Goal: Ask a question

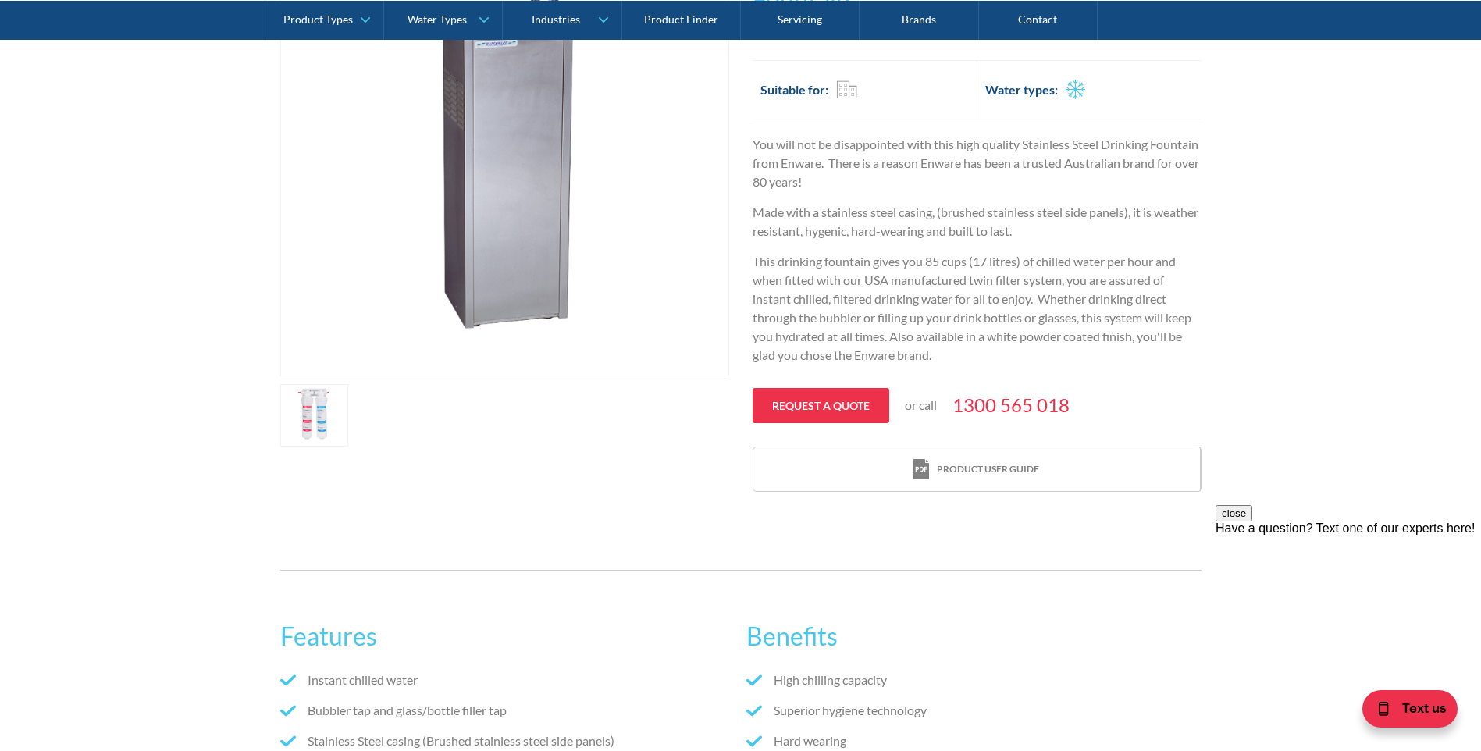
scroll to position [469, 0]
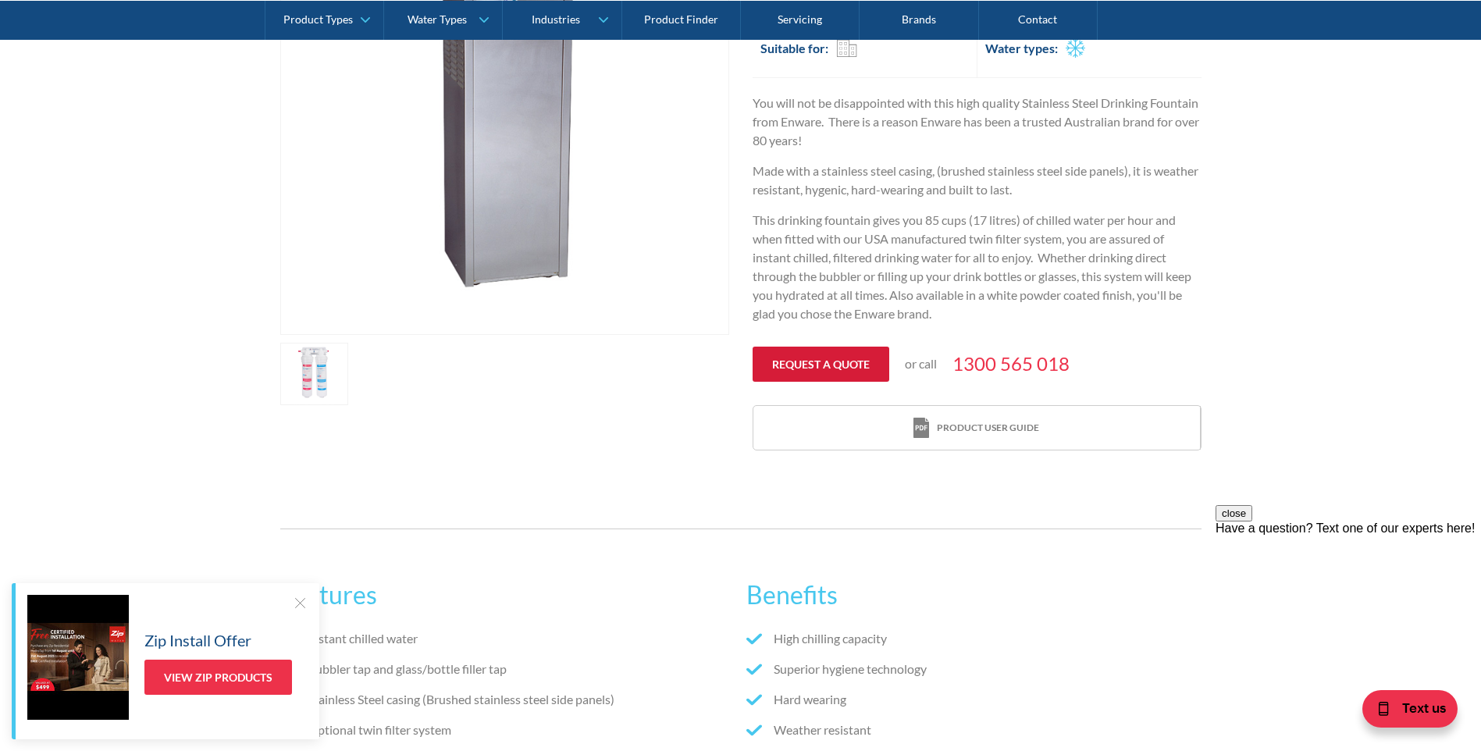
click at [829, 355] on link "Request a quote" at bounding box center [821, 364] width 137 height 35
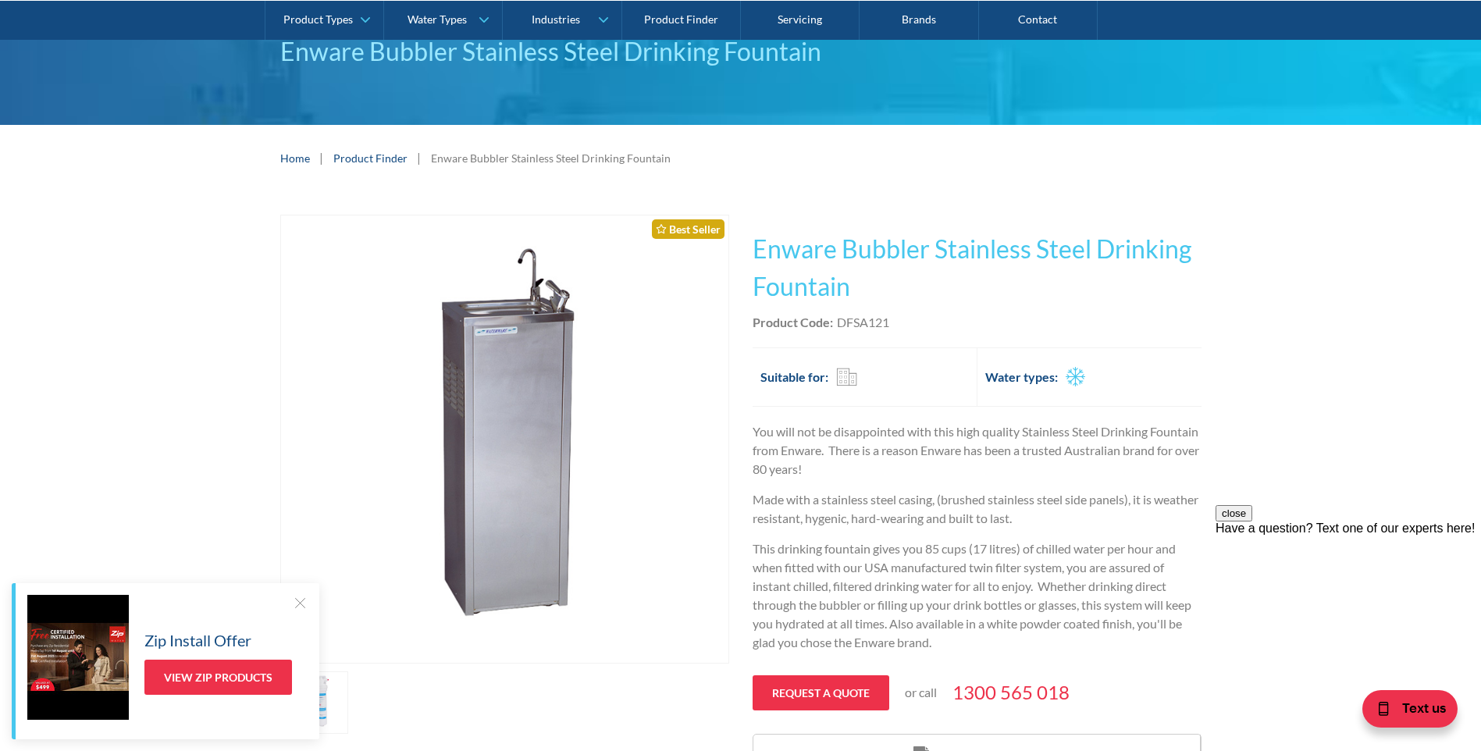
scroll to position [96, 0]
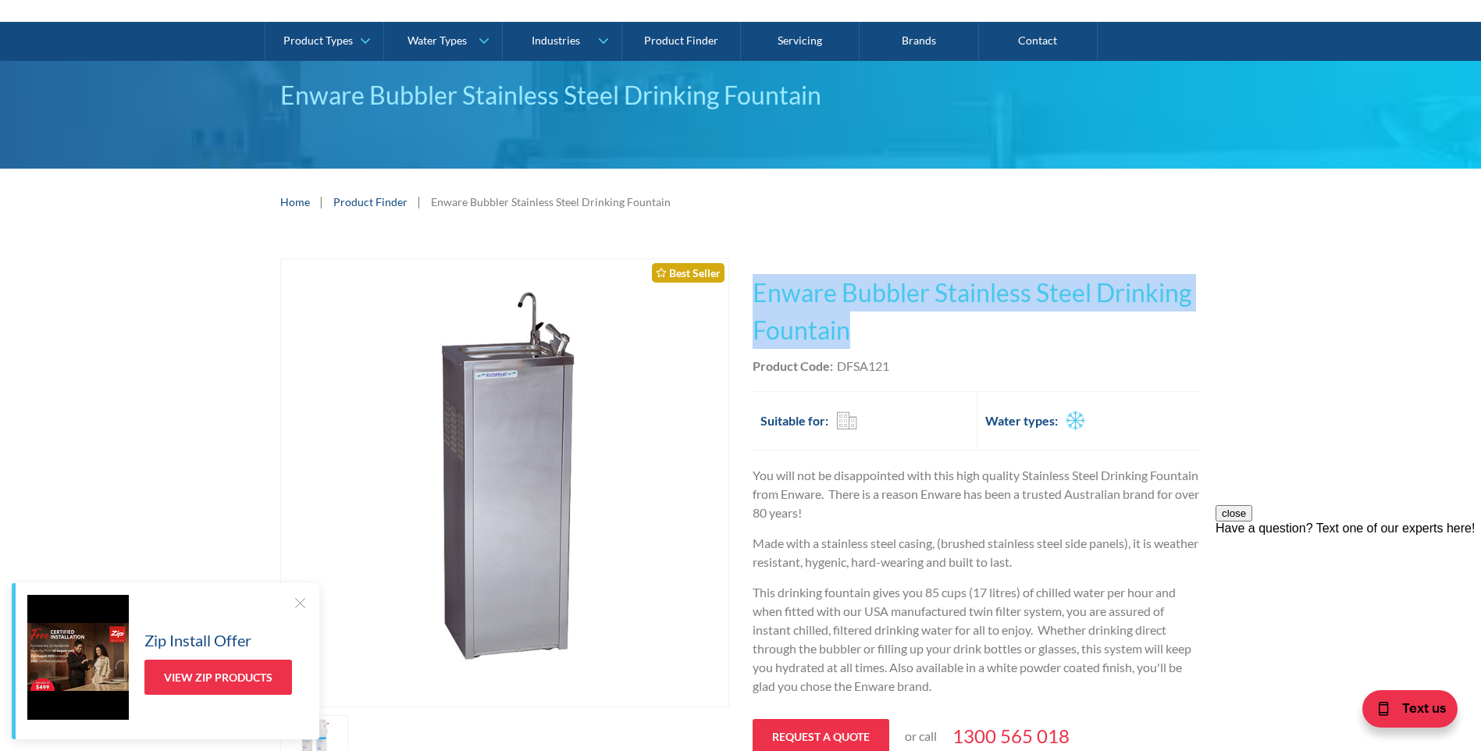
drag, startPoint x: 750, startPoint y: 286, endPoint x: 852, endPoint y: 330, distance: 111.6
click at [852, 330] on div "Play video Fits Most Brands Best Seller No items found. This tap design is incl…" at bounding box center [740, 540] width 921 height 565
drag, startPoint x: 852, startPoint y: 330, endPoint x: 810, endPoint y: 319, distance: 43.6
copy h1 "Enware Bubbler Stainless Steel Drinking Fountain"
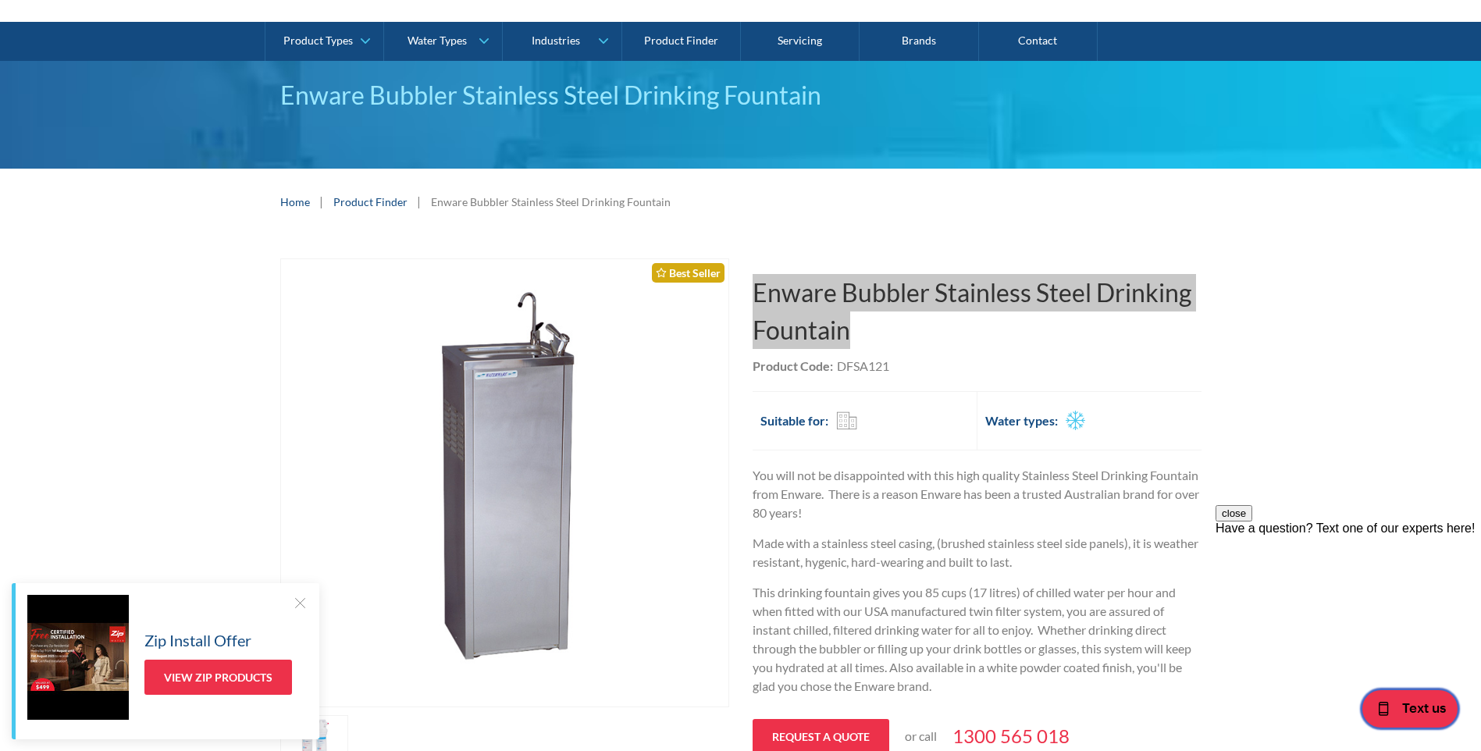
drag, startPoint x: 1422, startPoint y: 712, endPoint x: 1049, endPoint y: 622, distance: 383.1
click at [1325, 673] on html "Text us" at bounding box center [1403, 712] width 156 height 78
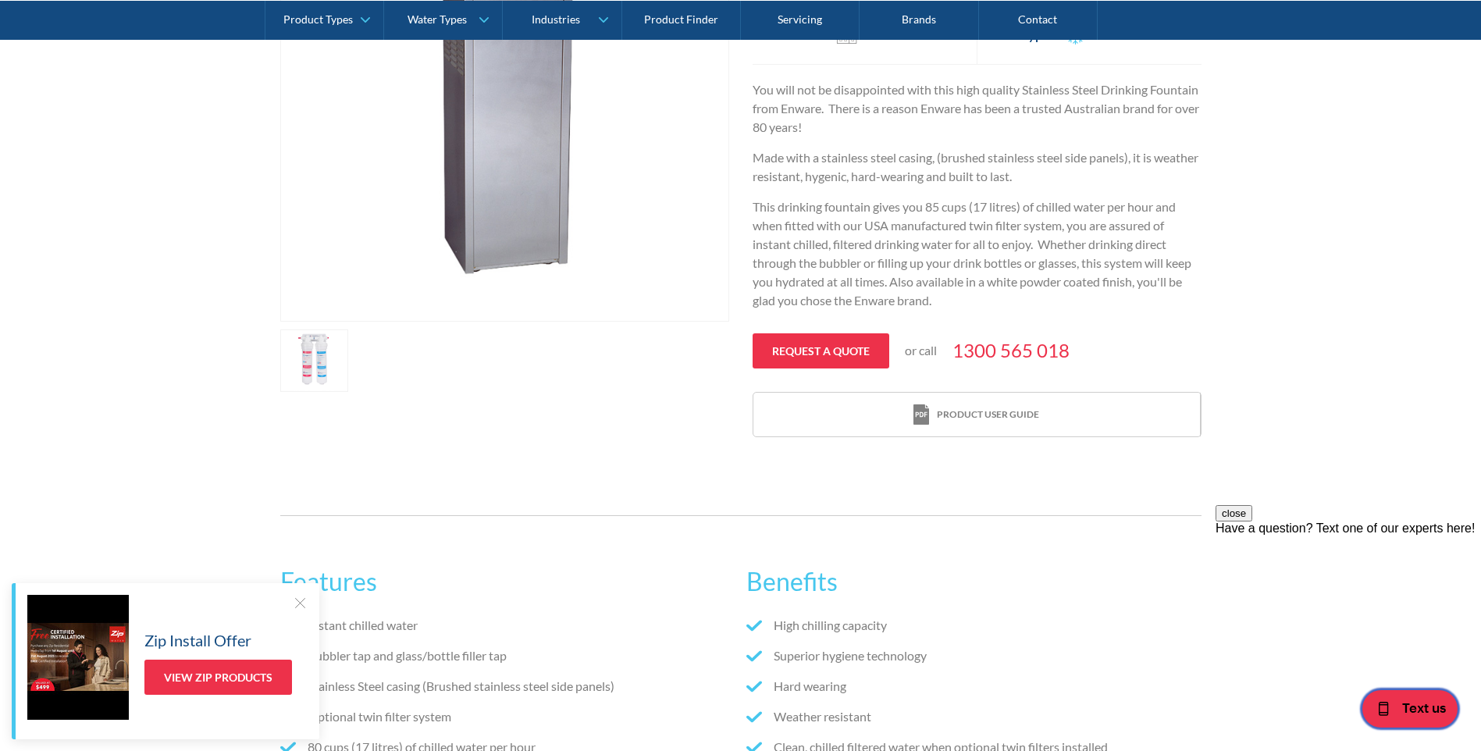
scroll to position [486, 0]
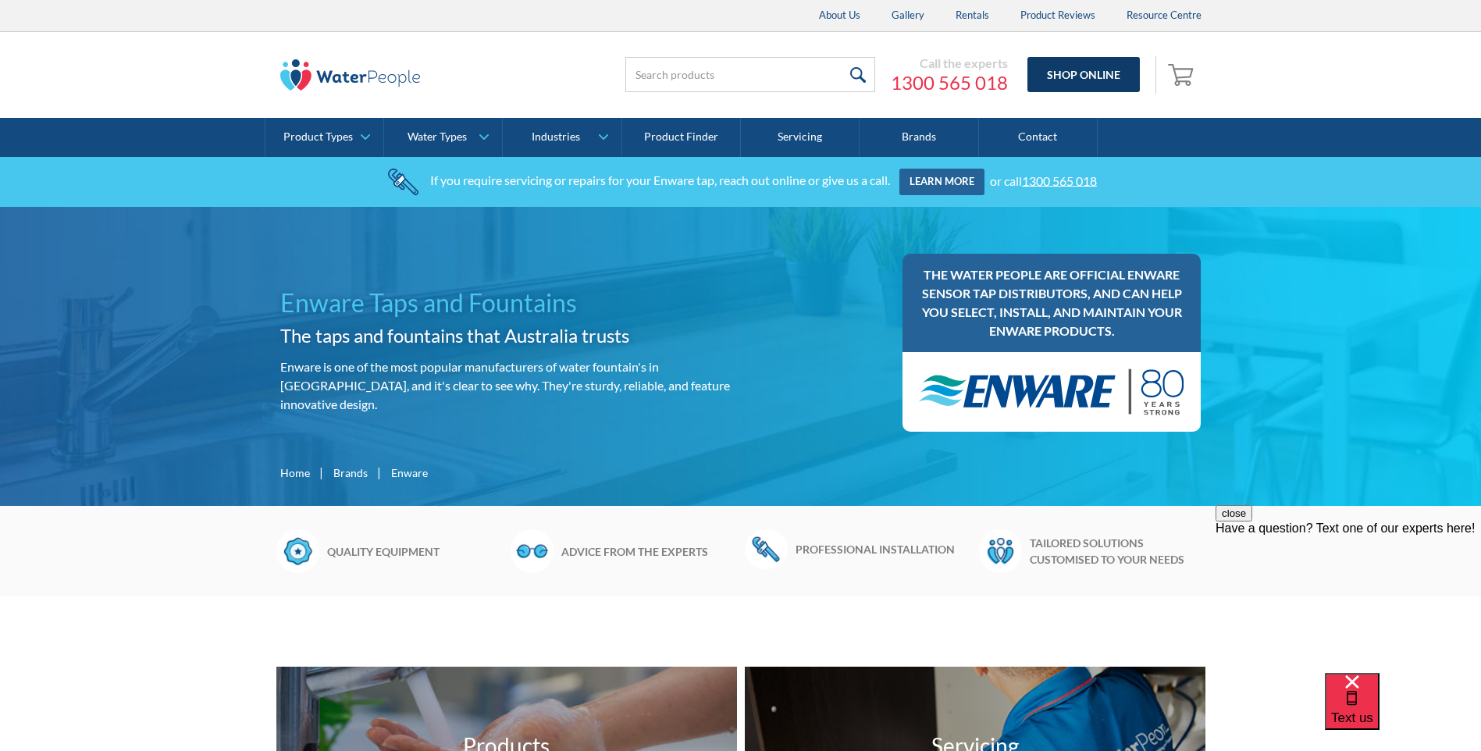
click at [1058, 72] on link "Shop Online" at bounding box center [1084, 74] width 112 height 35
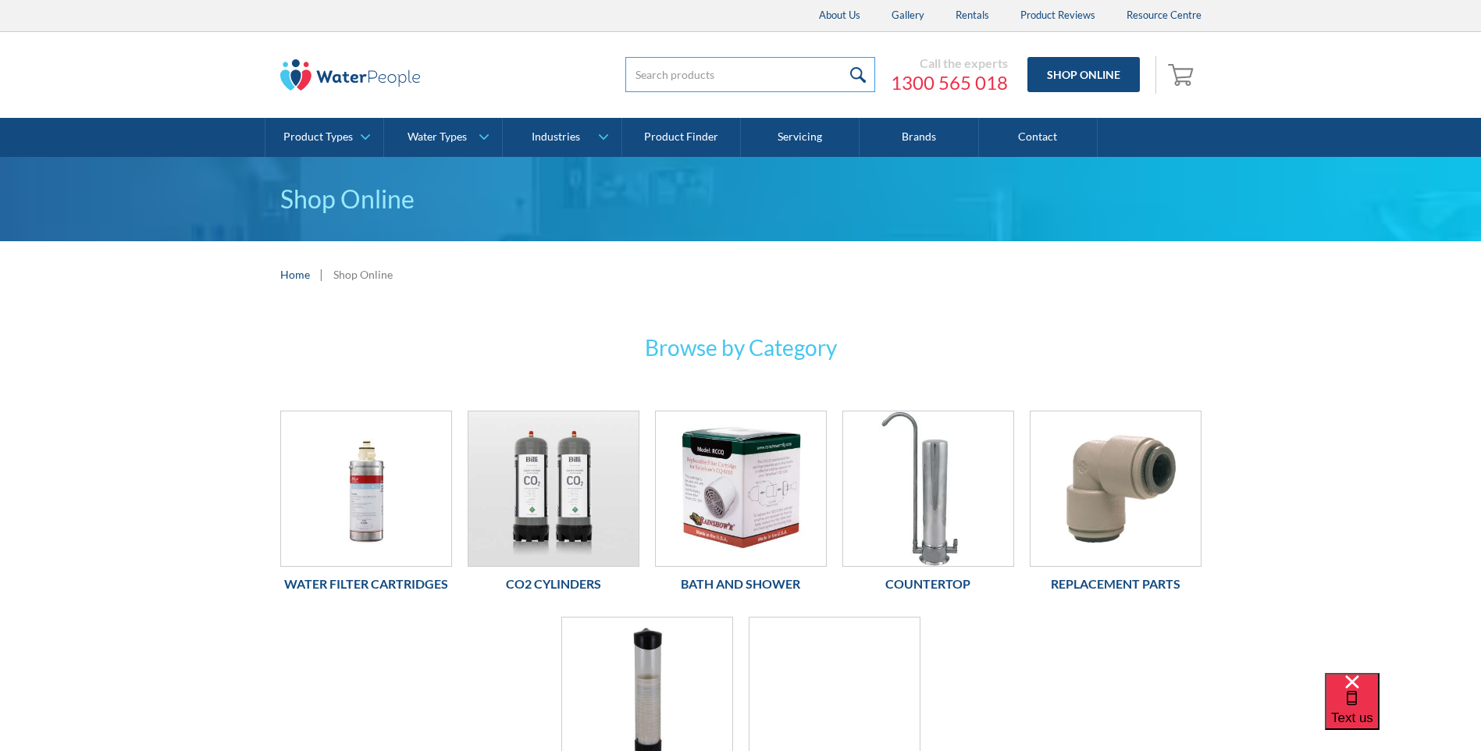
click at [728, 69] on input "search" at bounding box center [750, 74] width 250 height 35
paste input "Enware - Drinking Fountain | Bubbler Stainless Steel DFSA121"
type input "Enware - Drinking Fountain | Bubbler Stainless Steel DFSA121"
click at [861, 77] on input "submit" at bounding box center [859, 74] width 34 height 35
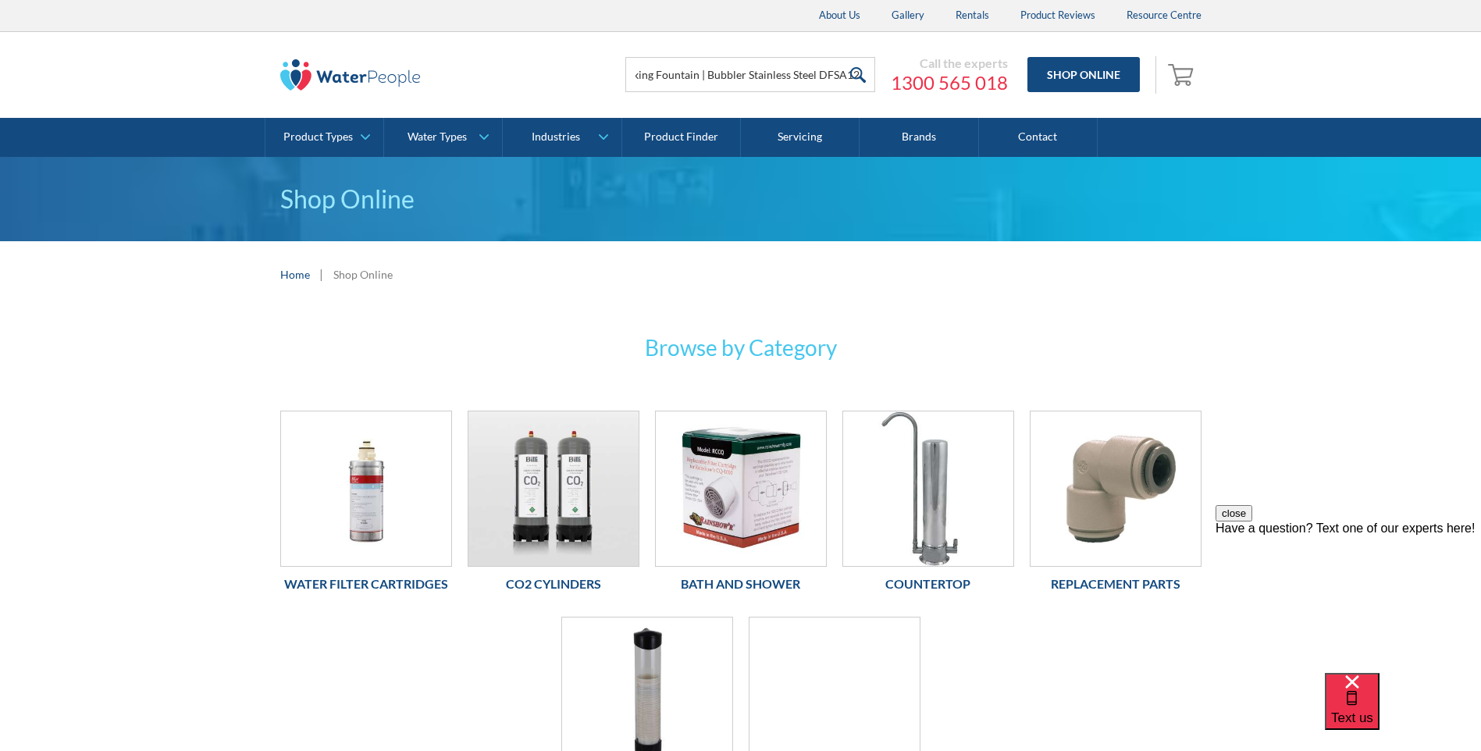
scroll to position [0, 0]
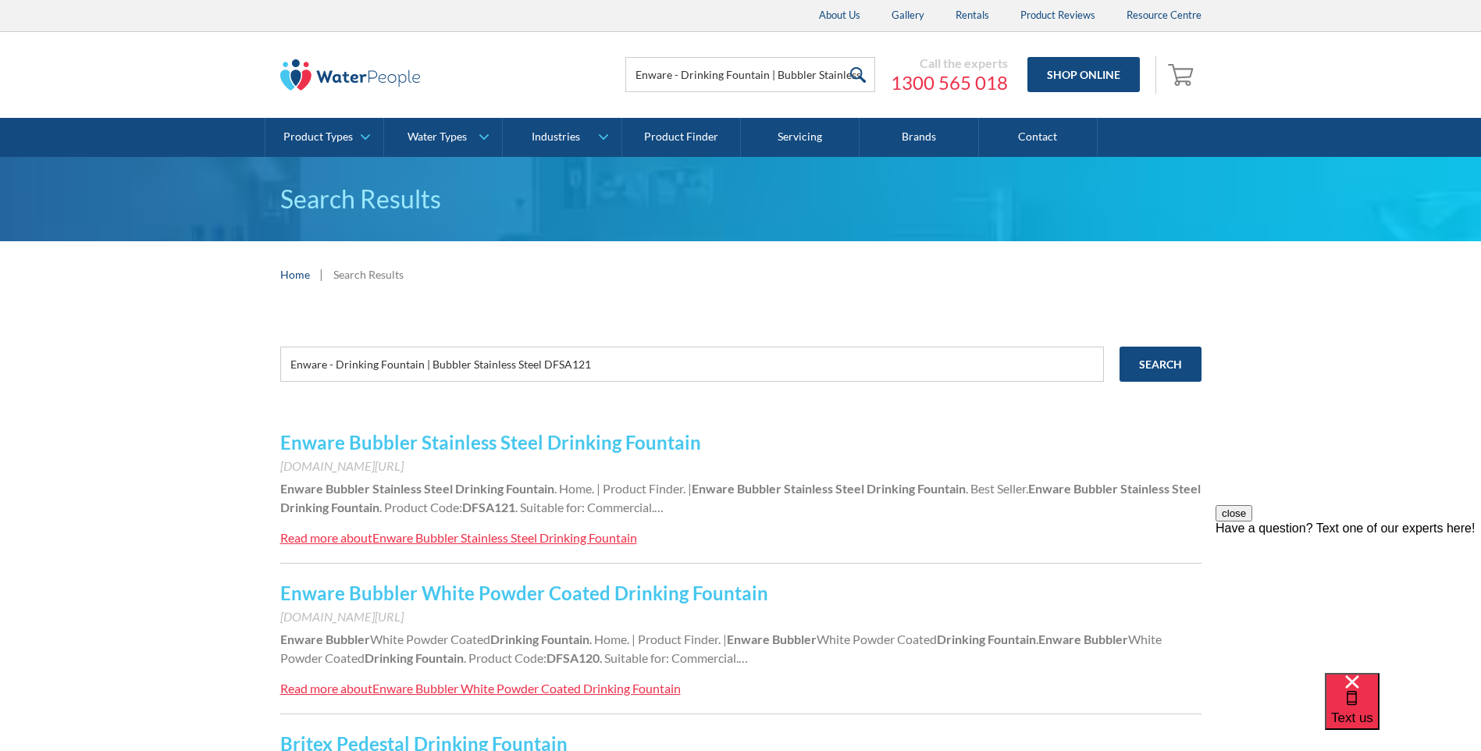
click at [326, 441] on link "Enware Bubbler Stainless Steel Drinking Fountain" at bounding box center [490, 442] width 421 height 23
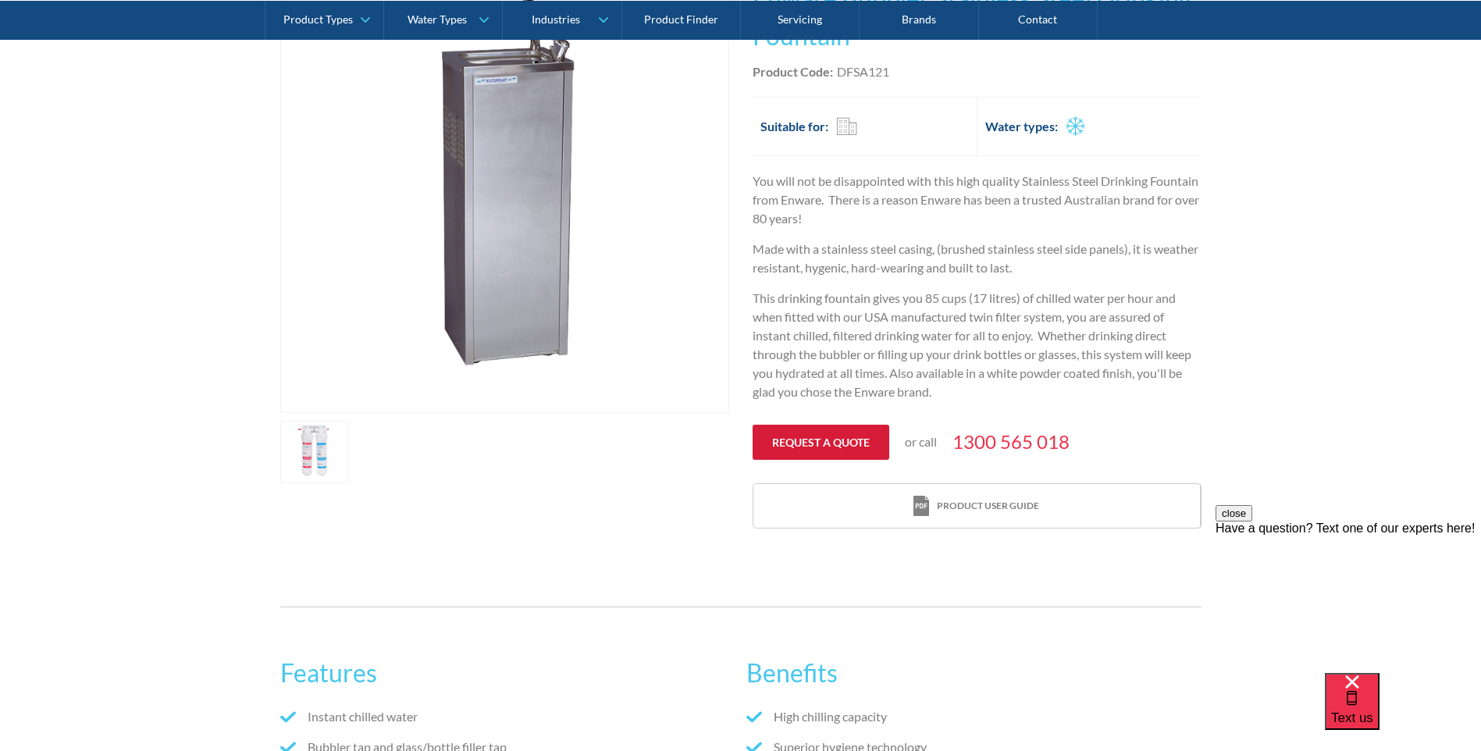
click at [775, 436] on link "Request a quote" at bounding box center [821, 442] width 137 height 35
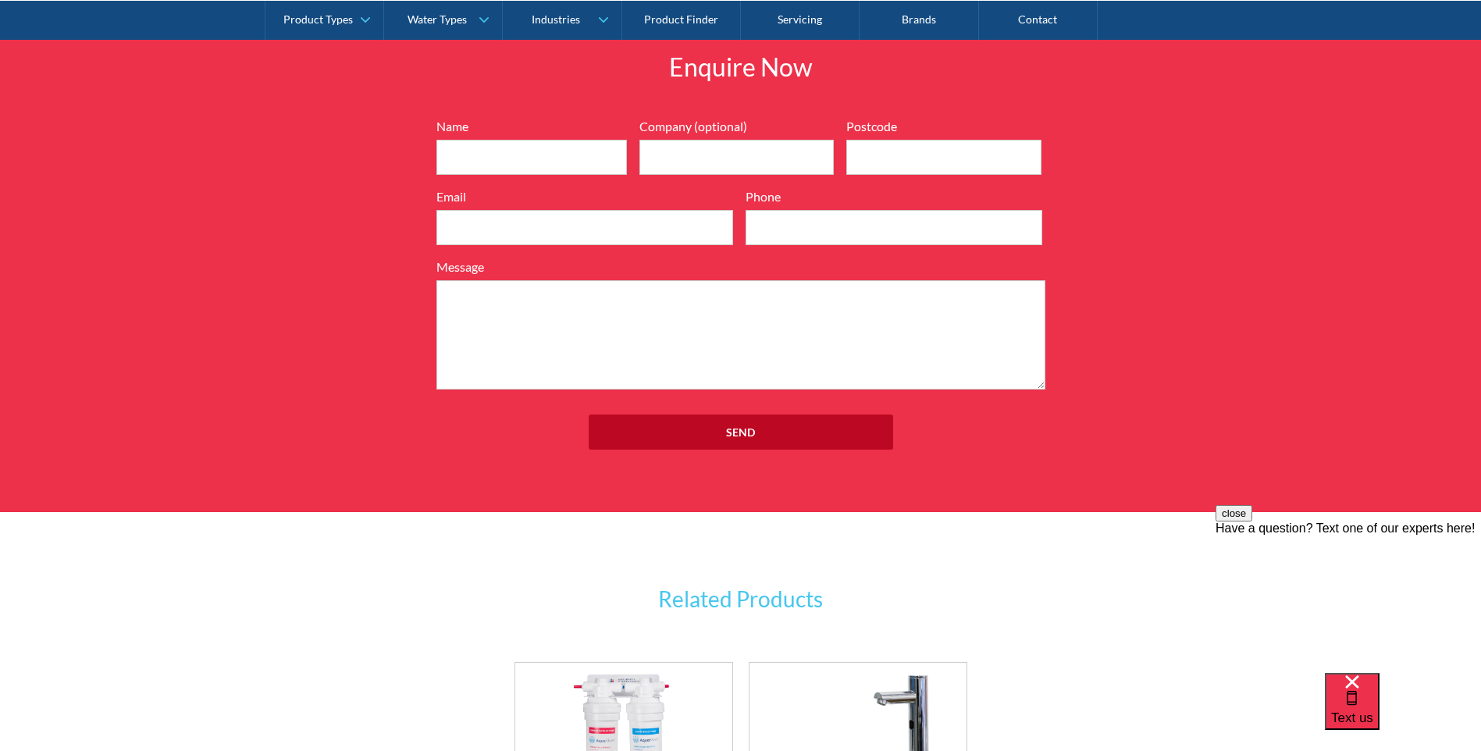
scroll to position [1814, 0]
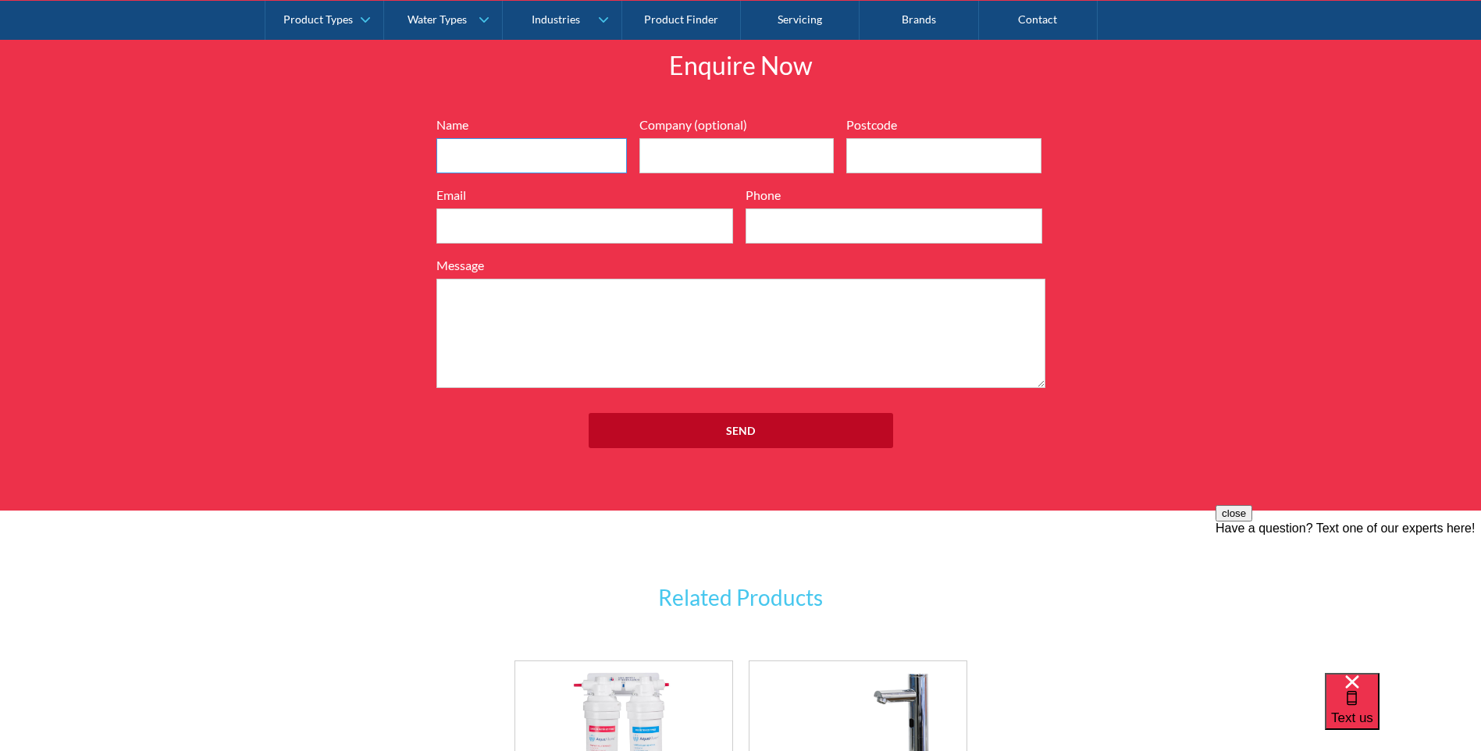
click at [482, 153] on input "Name" at bounding box center [532, 155] width 191 height 35
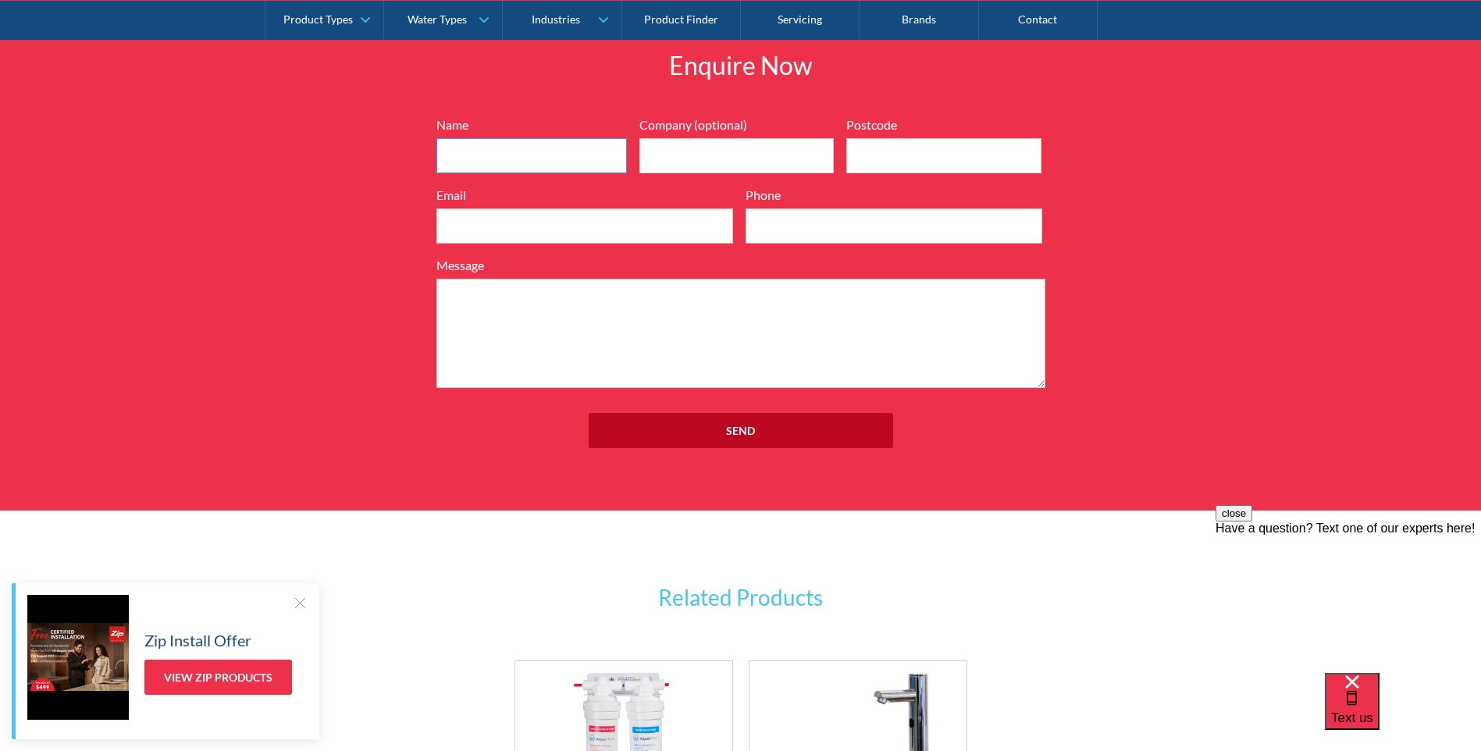
click at [476, 152] on input "Name" at bounding box center [532, 155] width 191 height 35
type input "Ben"
click at [510, 230] on input "Email" at bounding box center [585, 225] width 297 height 35
type input "bernard@rbb.com.au"
click at [869, 231] on input "Phone" at bounding box center [894, 225] width 297 height 35
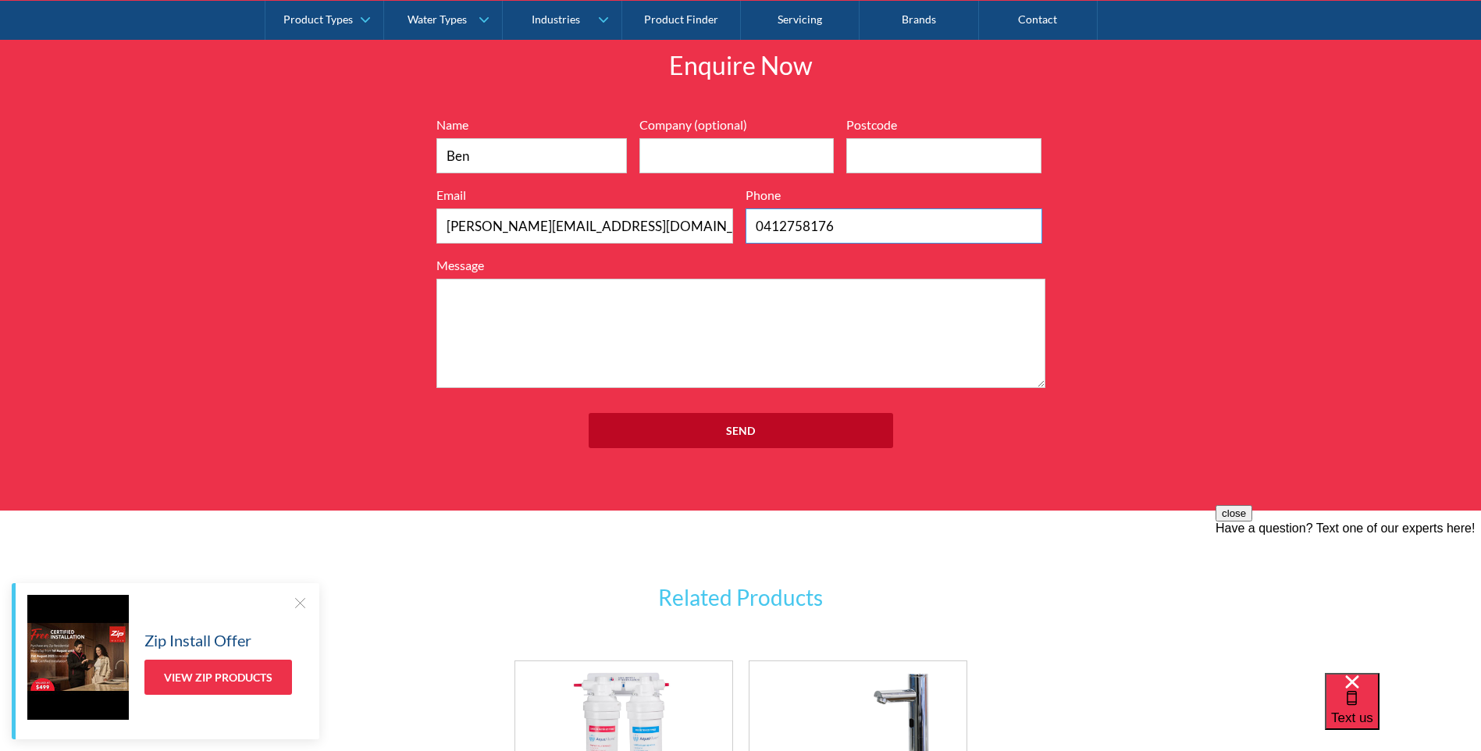
type input "0412758176"
click at [881, 160] on input "Postcode" at bounding box center [943, 155] width 195 height 35
click at [564, 305] on textarea "Message" at bounding box center [741, 333] width 609 height 109
paste textarea "Enware - Drinking Fountain | Bubbler Stainless Steel DFSA121"
click at [993, 298] on textarea "What is the supply price for Enware - Drinking Fountain | Bubbler Stainless Ste…" at bounding box center [741, 333] width 609 height 109
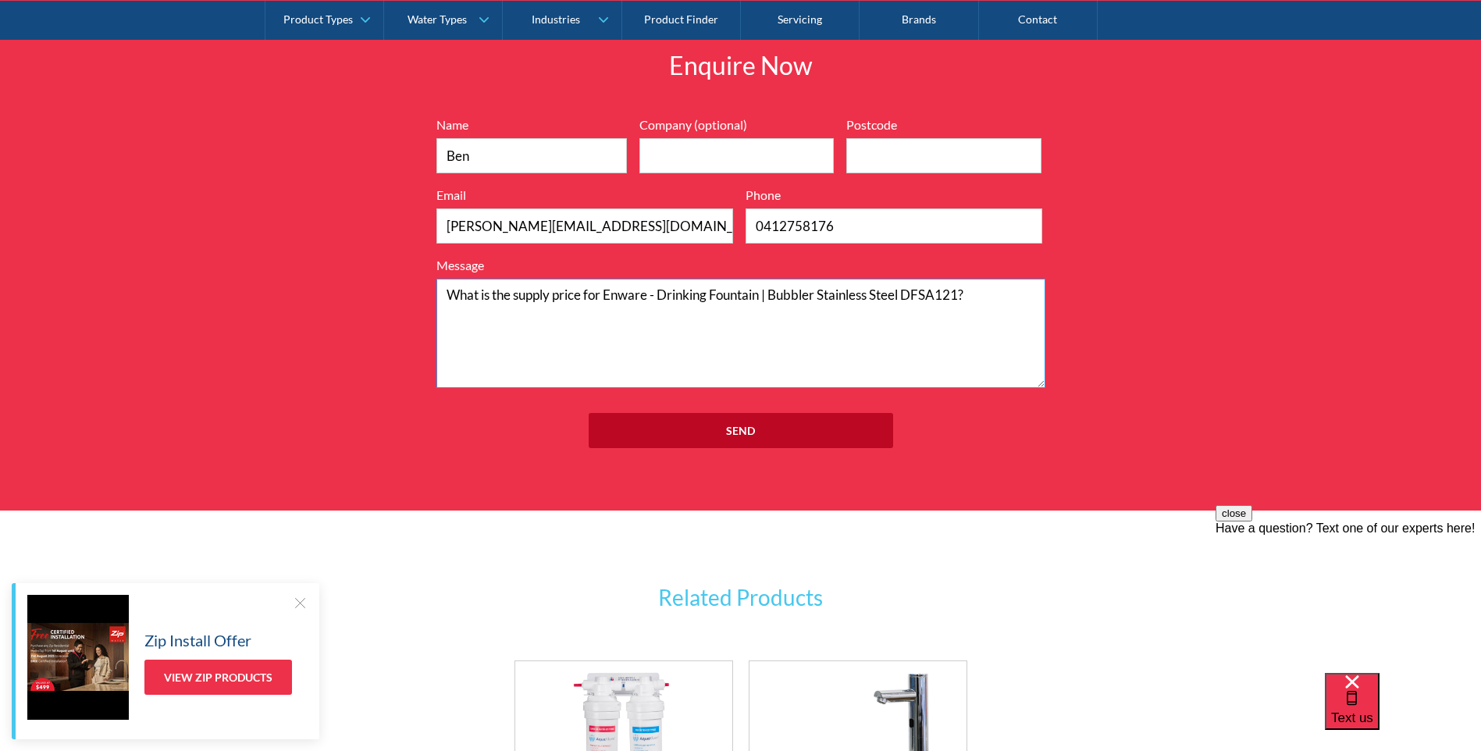
type textarea "What is the supply price for Enware - Drinking Fountain | Bubbler Stainless Ste…"
click at [903, 161] on input "Postcode" at bounding box center [943, 155] width 195 height 35
type input "6160"
click at [727, 434] on input "Send" at bounding box center [741, 430] width 305 height 35
